Goal: Navigation & Orientation: Find specific page/section

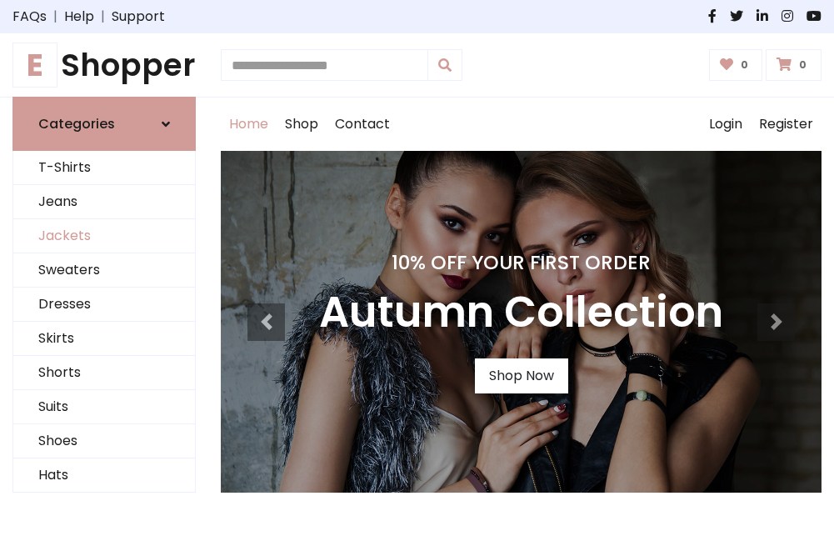
click at [104, 237] on link "Jackets" at bounding box center [104, 236] width 182 height 34
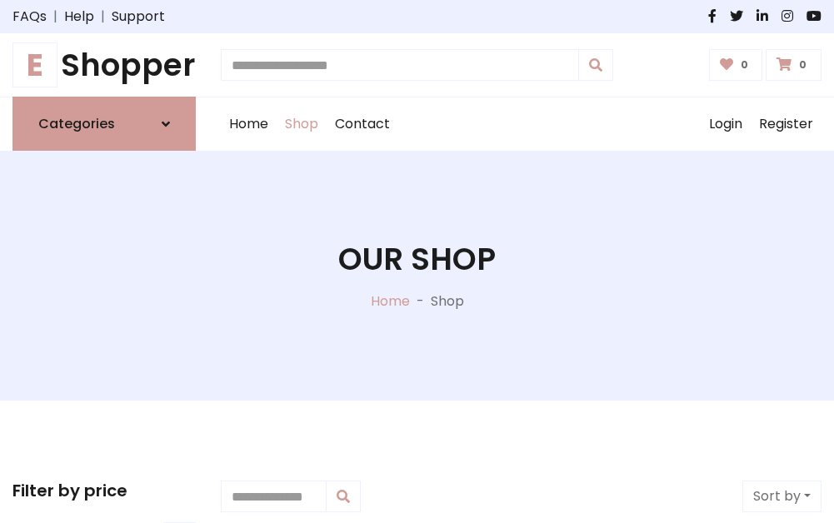
scroll to position [753, 0]
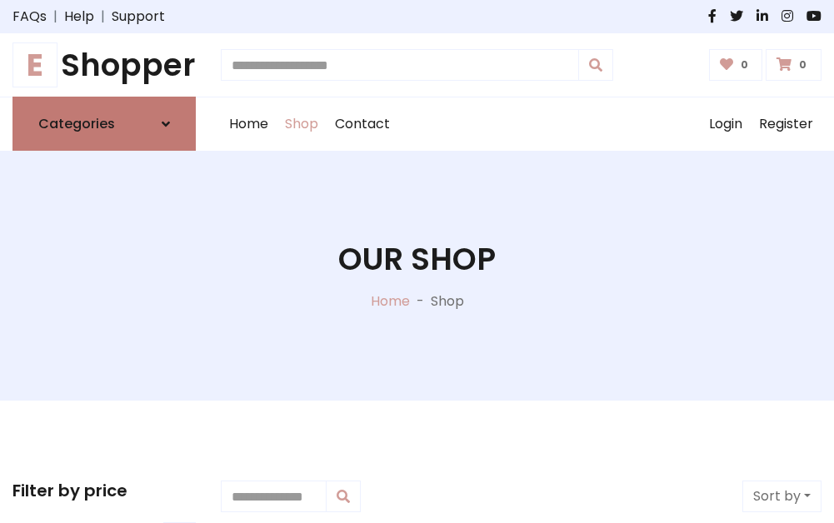
click at [104, 124] on h6 "Categories" at bounding box center [76, 124] width 77 height 16
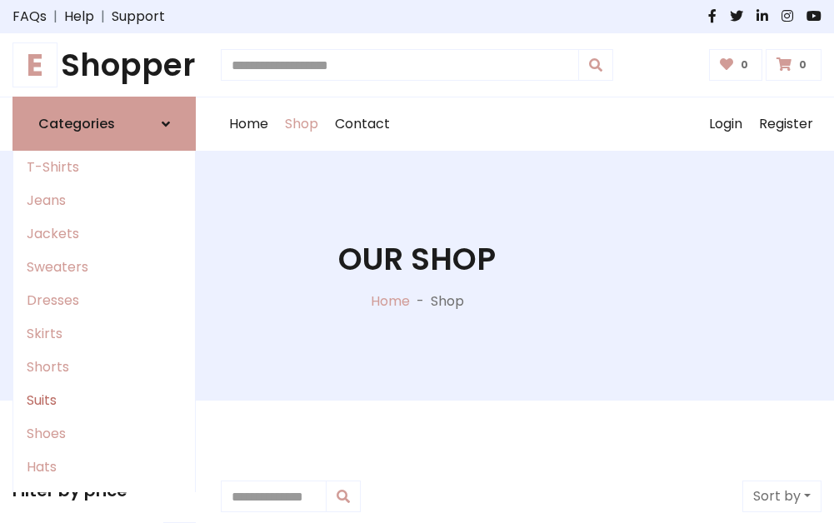
click at [104, 401] on link "Suits" at bounding box center [104, 400] width 182 height 33
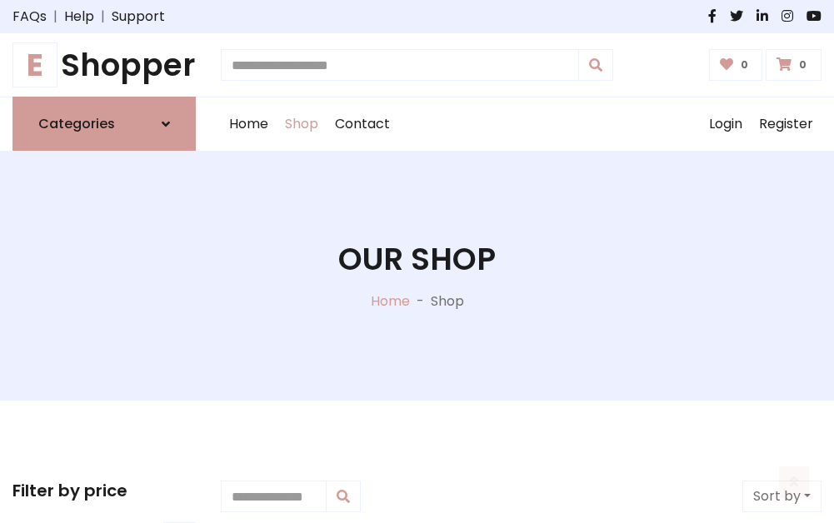
scroll to position [1204, 0]
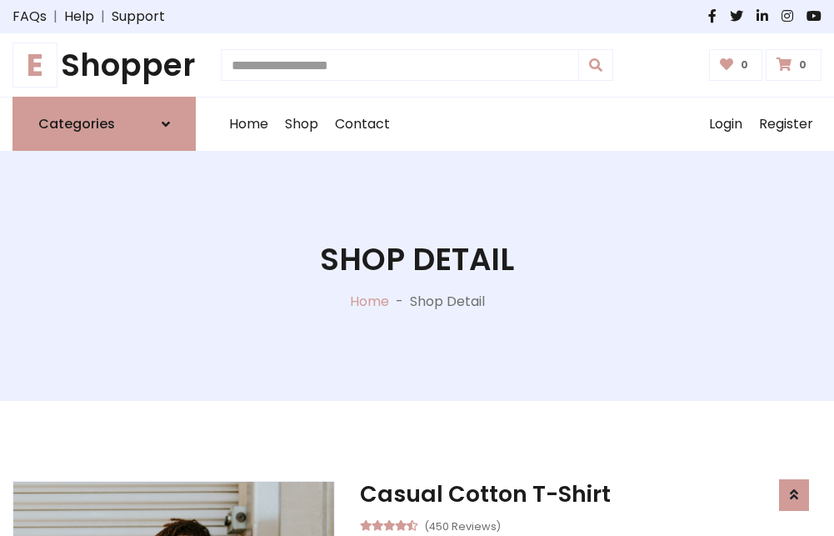
scroll to position [1558, 0]
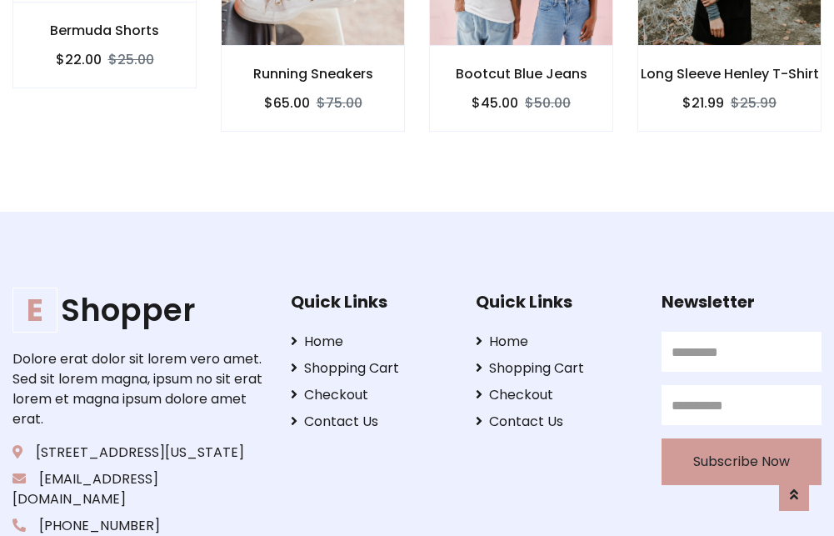
scroll to position [1556, 0]
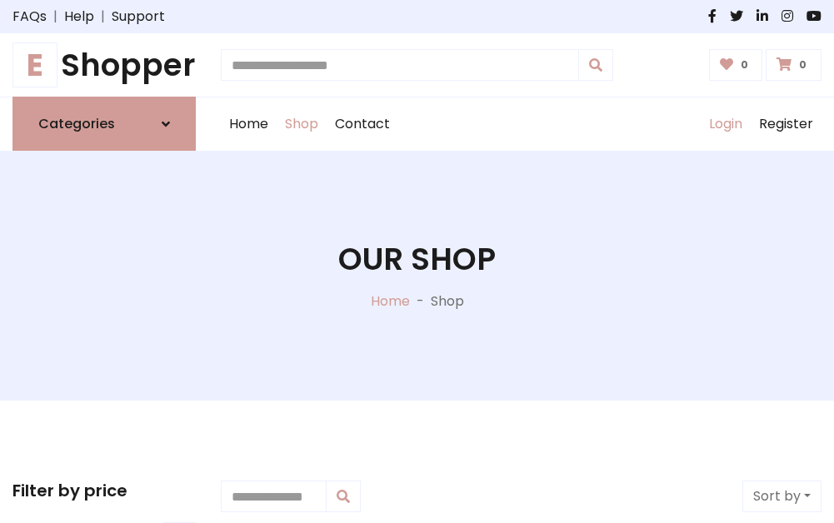
click at [725, 124] on link "Login" at bounding box center [726, 124] width 50 height 53
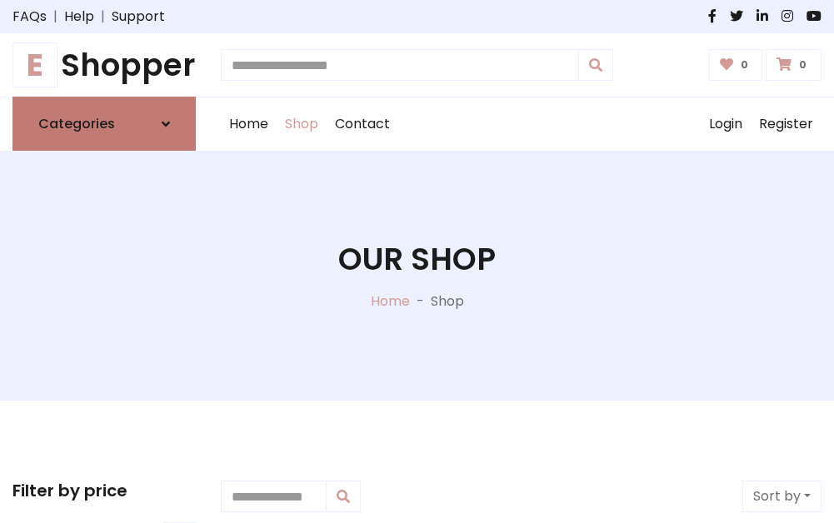
click at [166, 124] on icon at bounding box center [166, 124] width 8 height 13
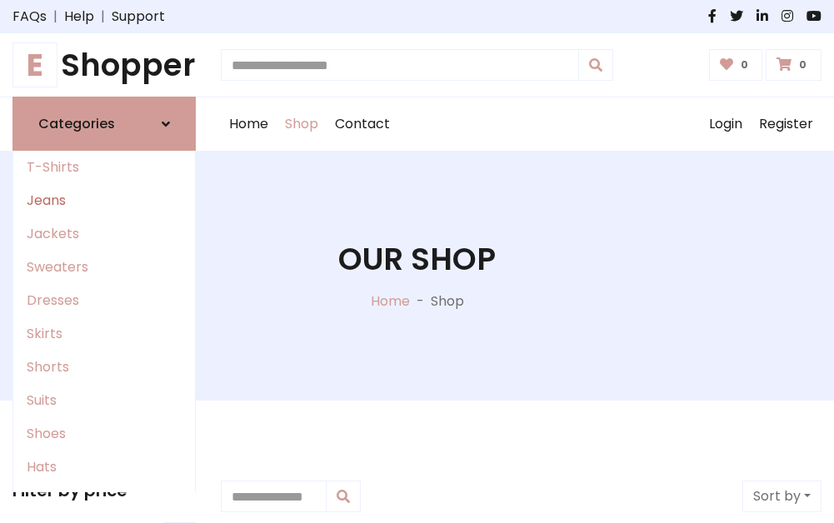
click at [104, 201] on link "Jeans" at bounding box center [104, 200] width 182 height 33
